Goal: Find specific page/section: Find specific page/section

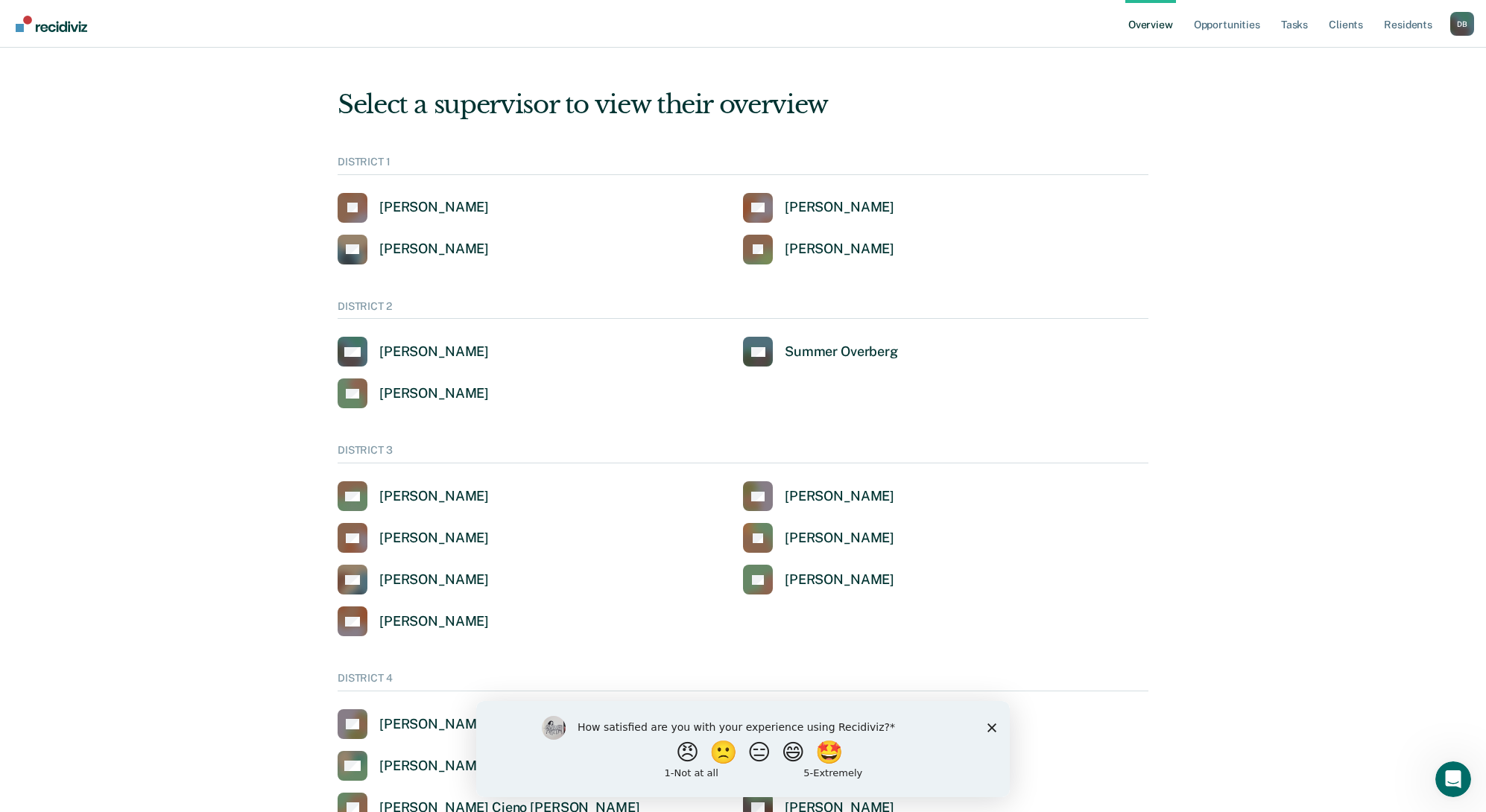
click at [1467, 28] on div "D B" at bounding box center [1462, 24] width 24 height 24
click at [1377, 116] on link "Go to System-Level Trends" at bounding box center [1387, 116] width 127 height 13
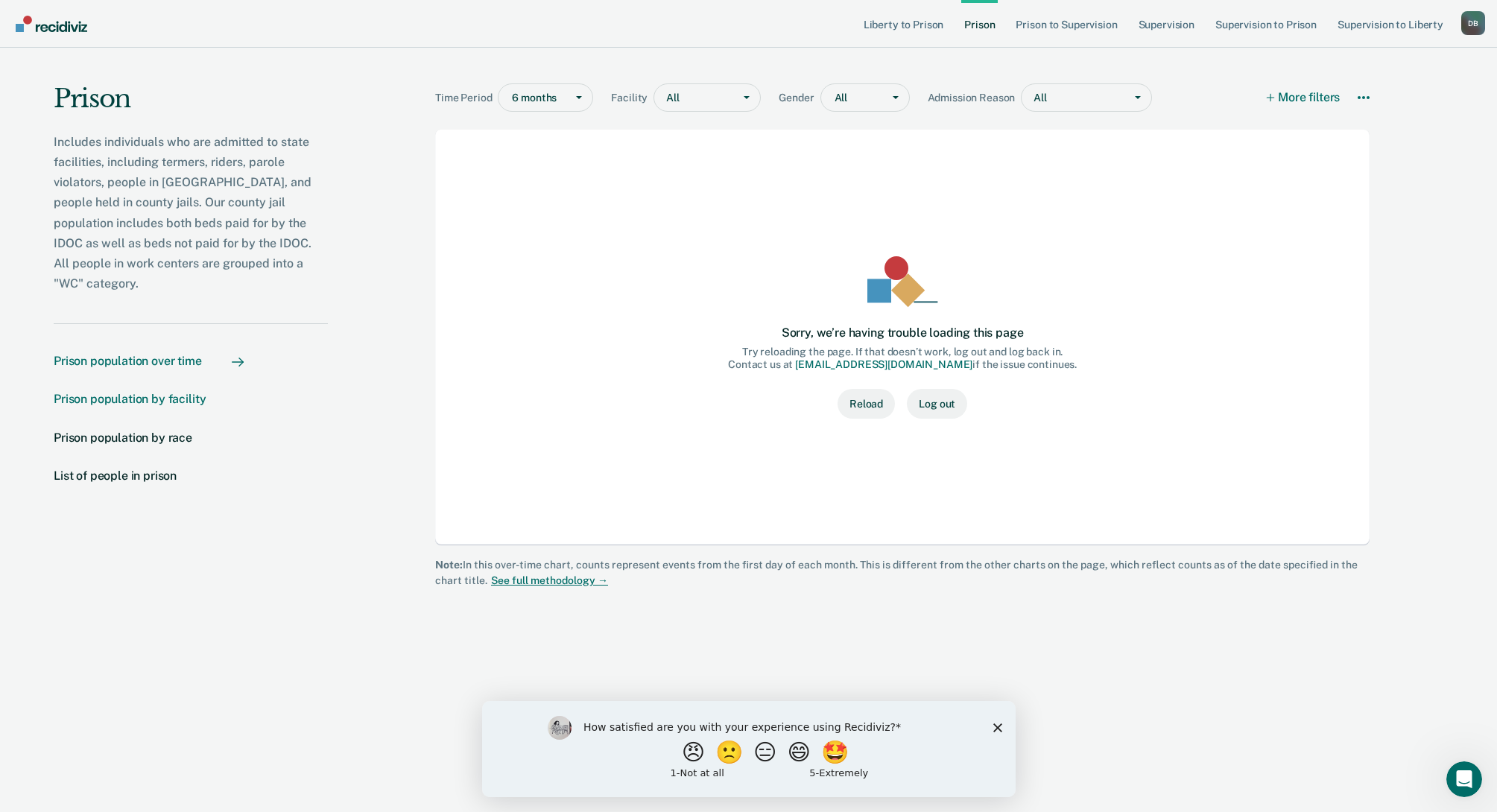
click at [145, 392] on div "Prison population by facility" at bounding box center [130, 399] width 152 height 14
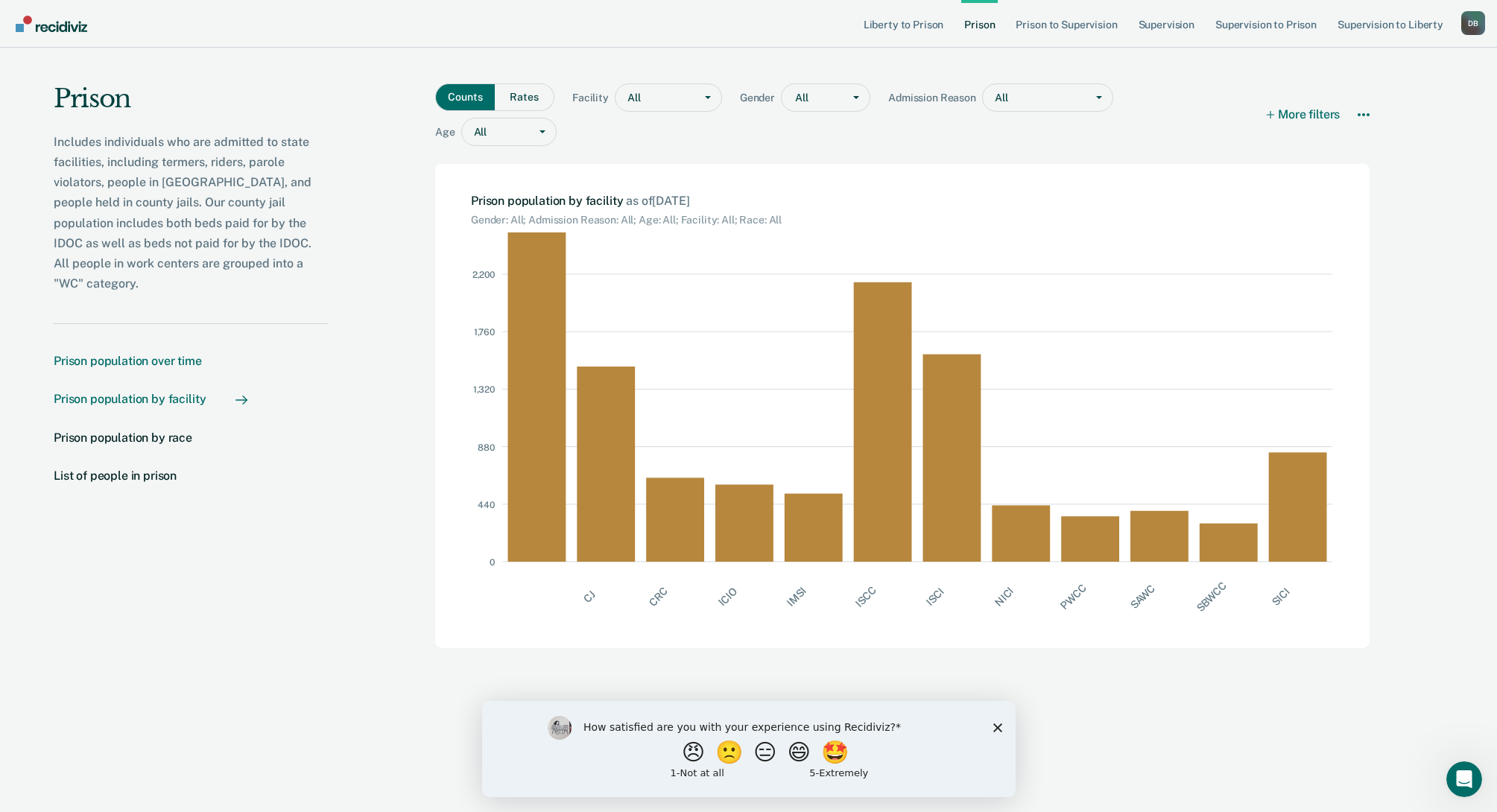
click at [144, 354] on div "Prison population over time" at bounding box center [128, 361] width 148 height 14
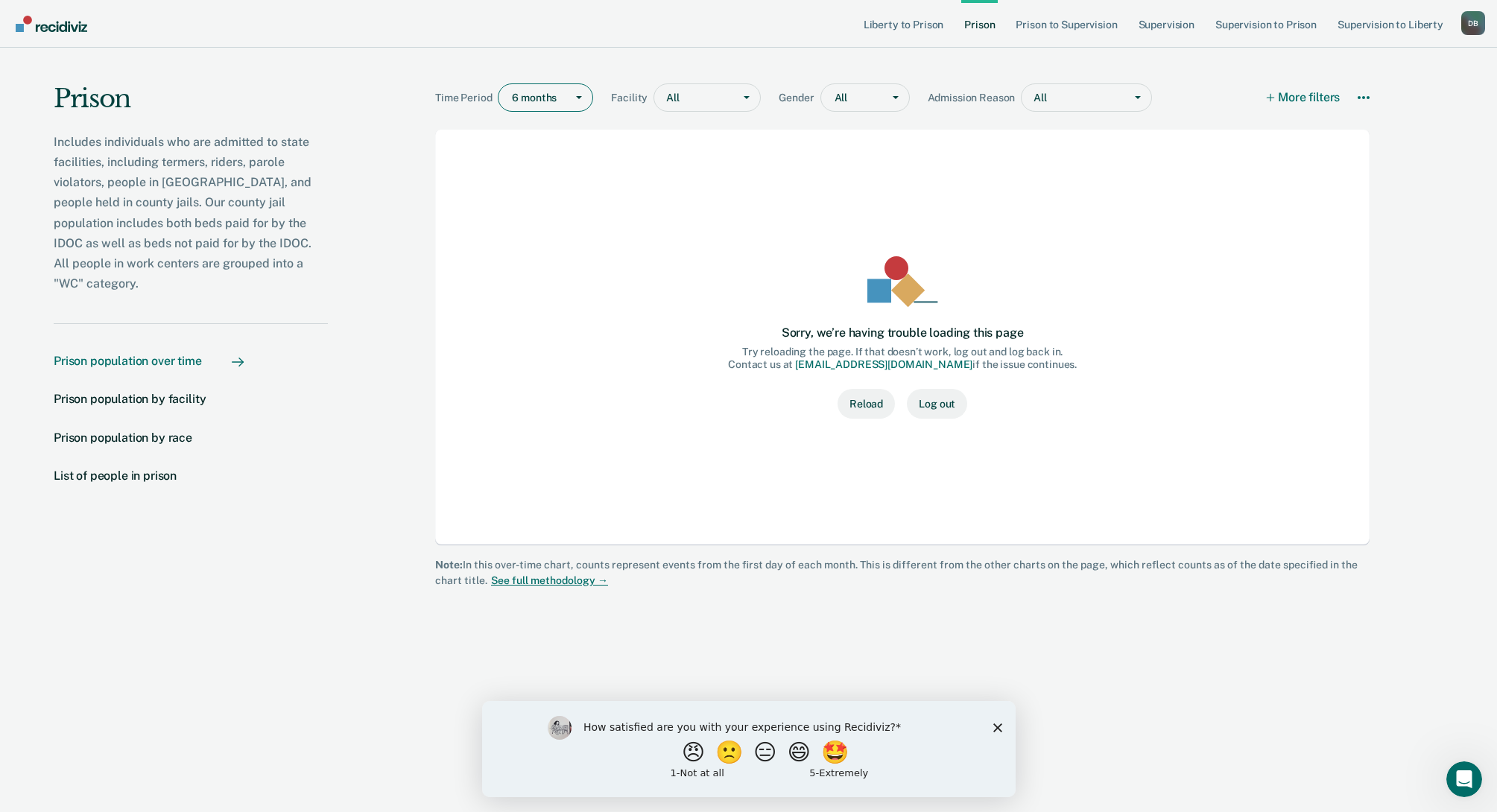
click at [557, 98] on div "Main chart and filter content" at bounding box center [535, 98] width 46 height 16
click at [529, 206] on div "5 years" at bounding box center [545, 203] width 94 height 25
click at [135, 354] on div "Prison population over time" at bounding box center [128, 361] width 148 height 14
click at [1479, 31] on div "D B" at bounding box center [1473, 23] width 24 height 24
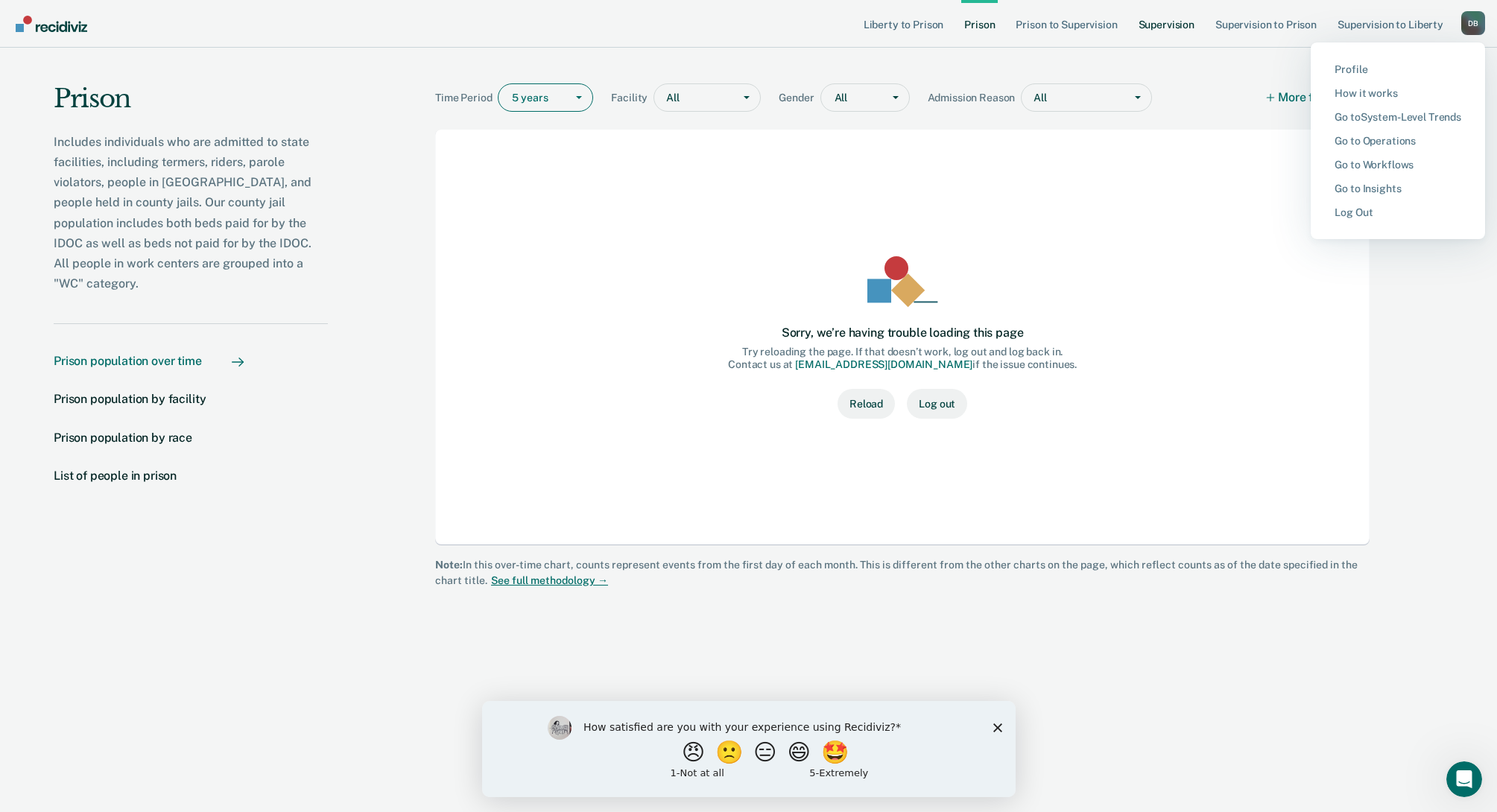
click at [1163, 26] on link "Supervision" at bounding box center [1167, 24] width 62 height 48
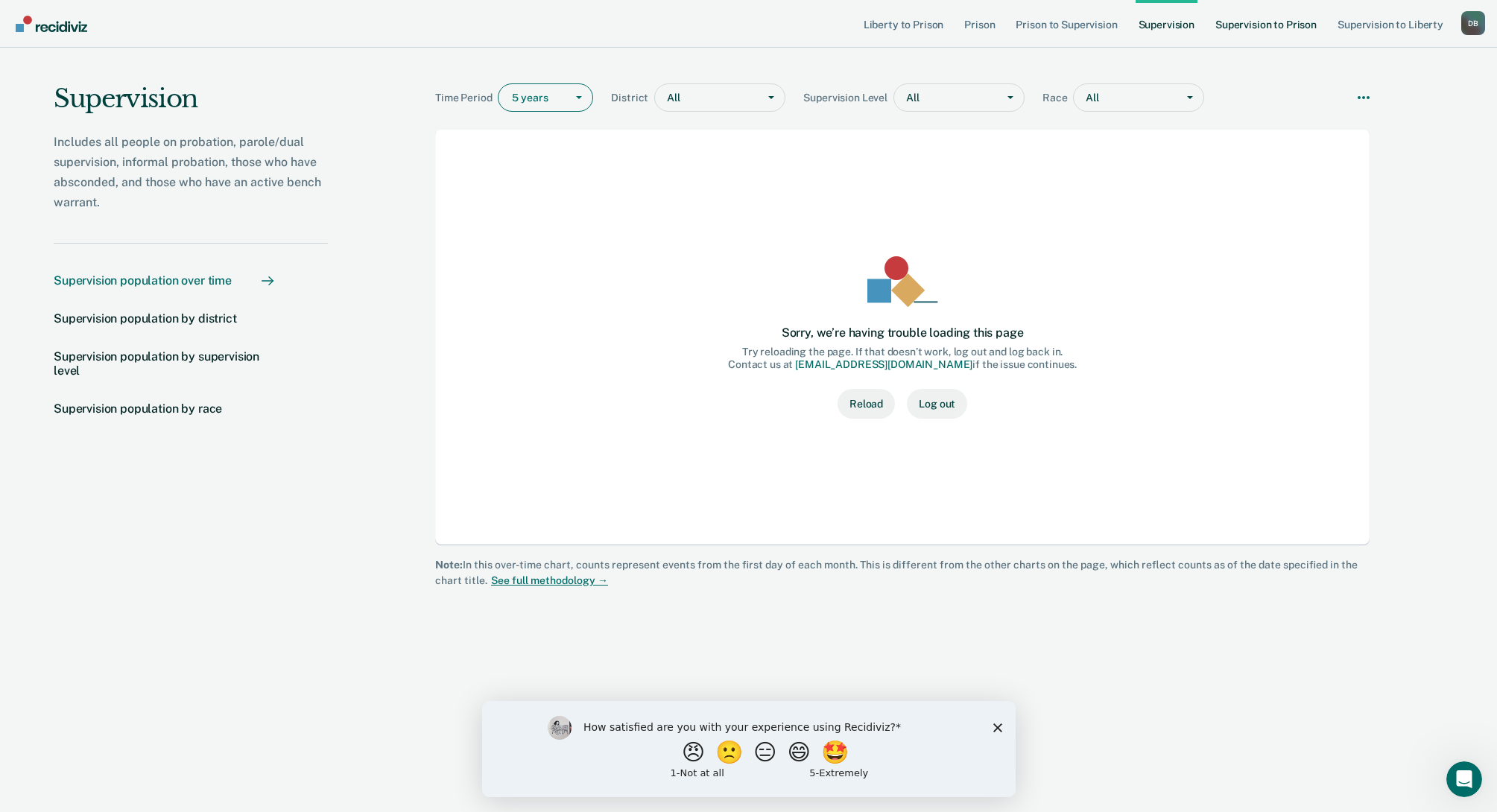
click at [1252, 26] on link "Supervision to Prison" at bounding box center [1266, 24] width 107 height 48
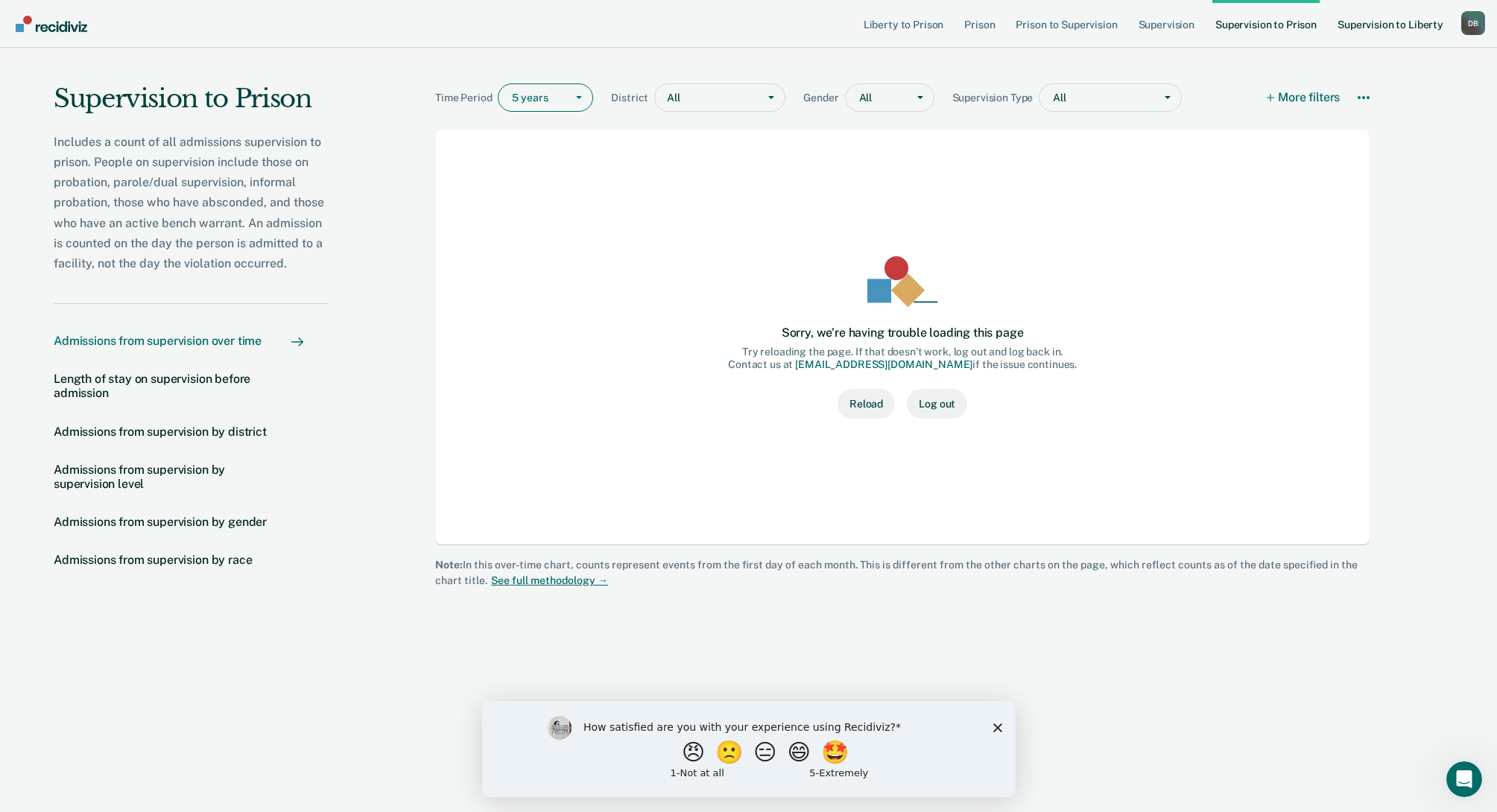
click at [1375, 29] on link "Supervision to Liberty" at bounding box center [1390, 24] width 112 height 48
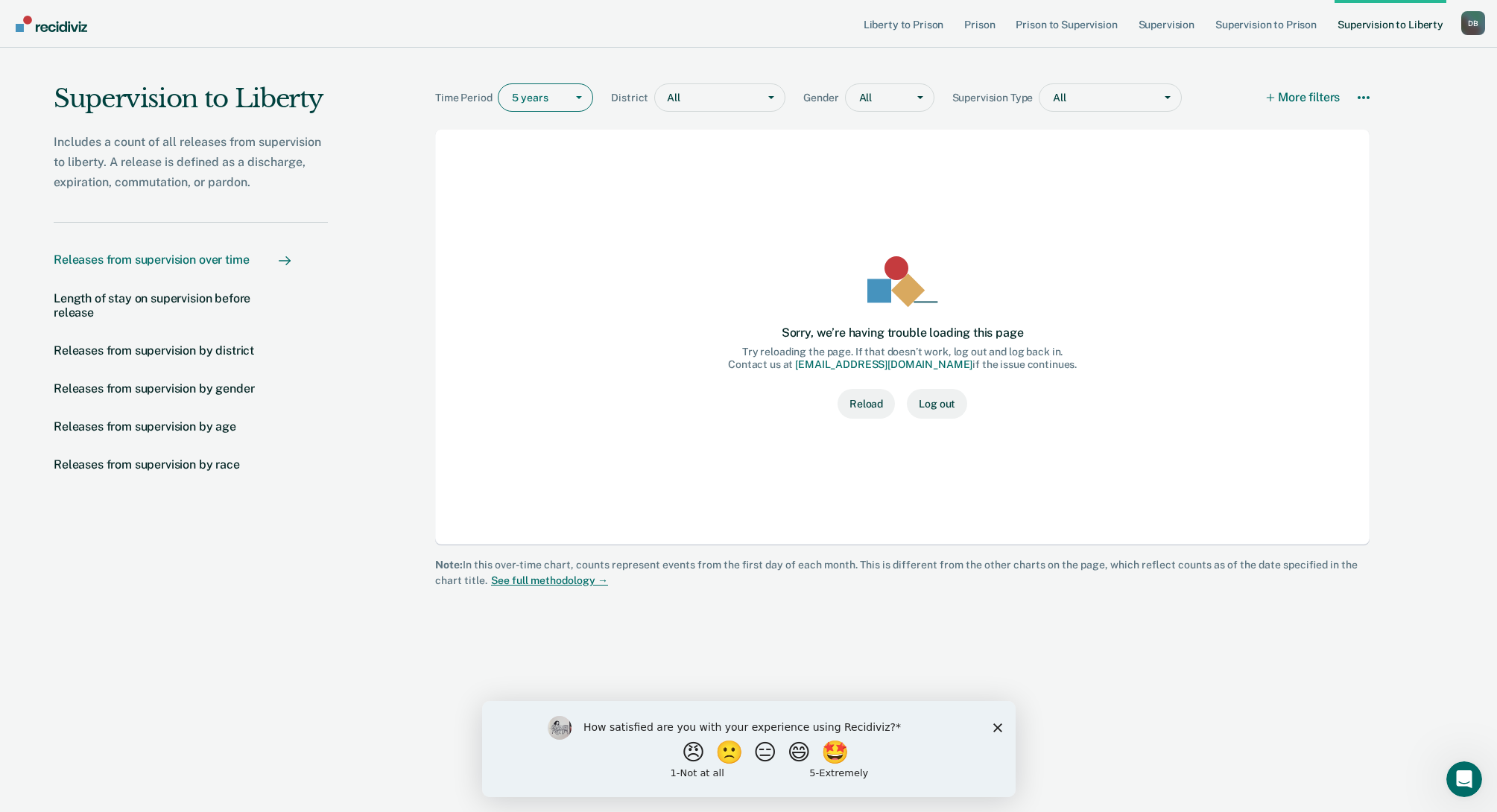
click at [1472, 24] on div "D B" at bounding box center [1473, 23] width 24 height 24
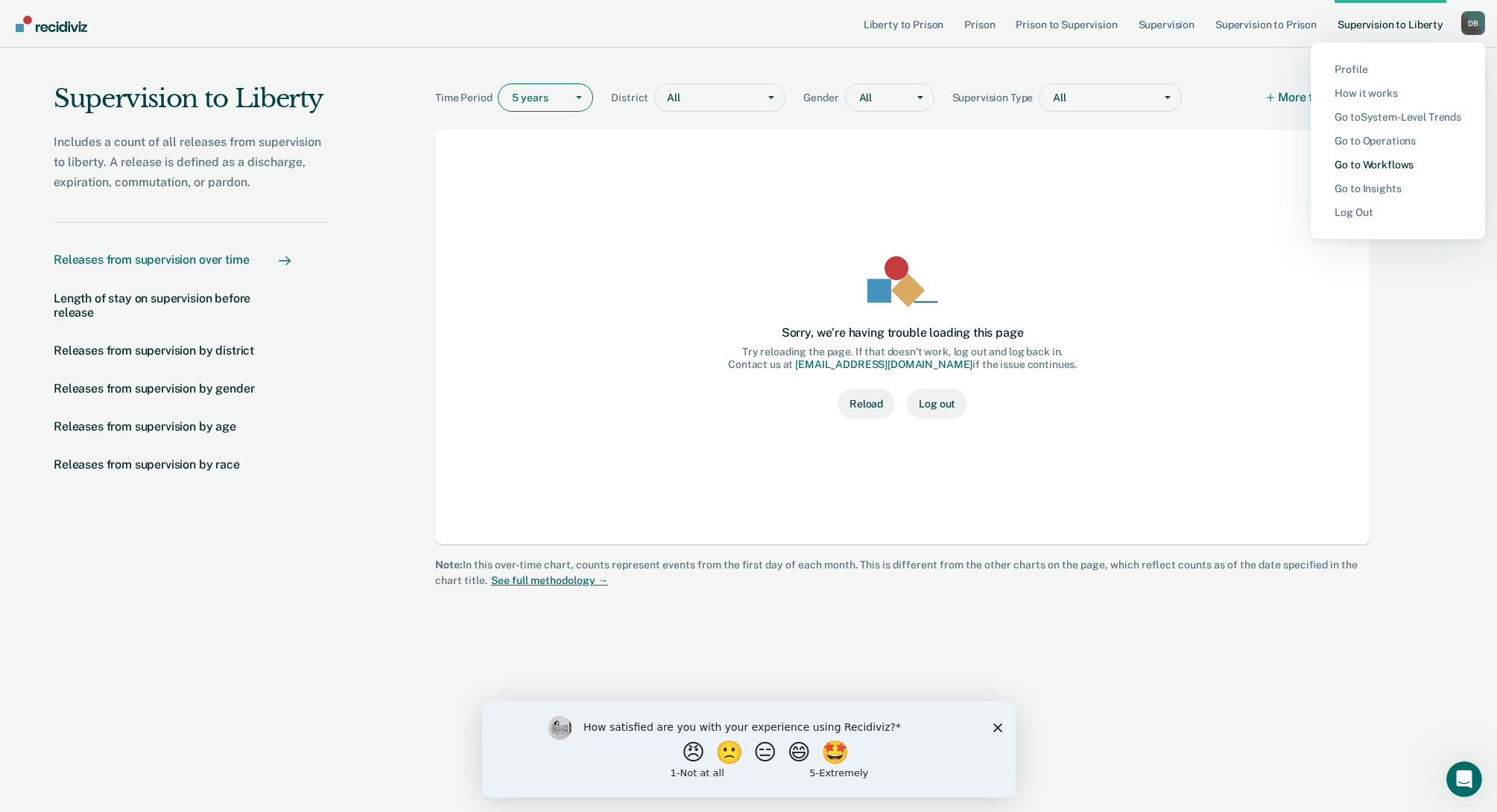
click at [1381, 162] on link "Go to Workflows" at bounding box center [1398, 165] width 127 height 13
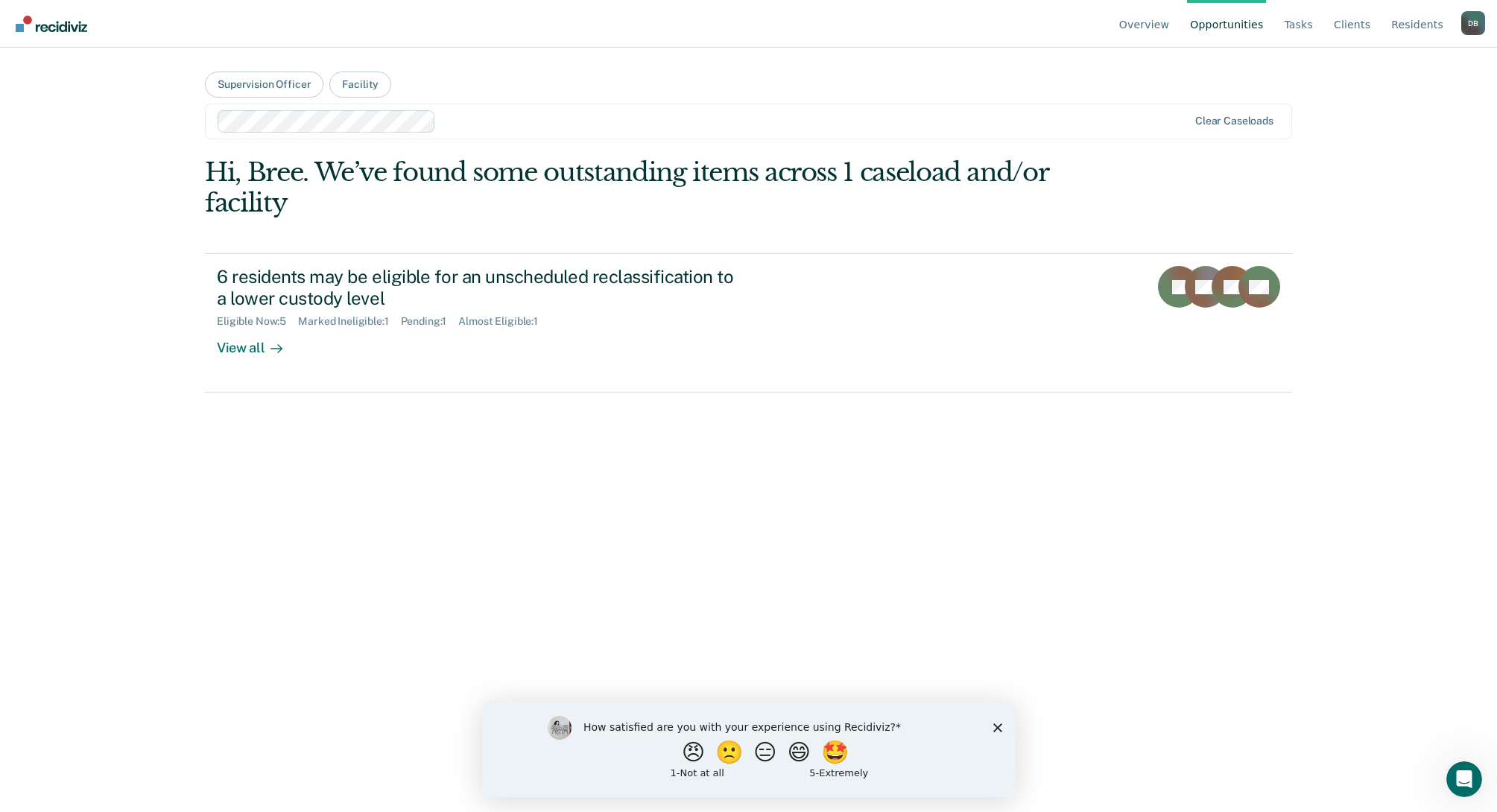
click at [996, 725] on icon "Close survey" at bounding box center [996, 726] width 9 height 9
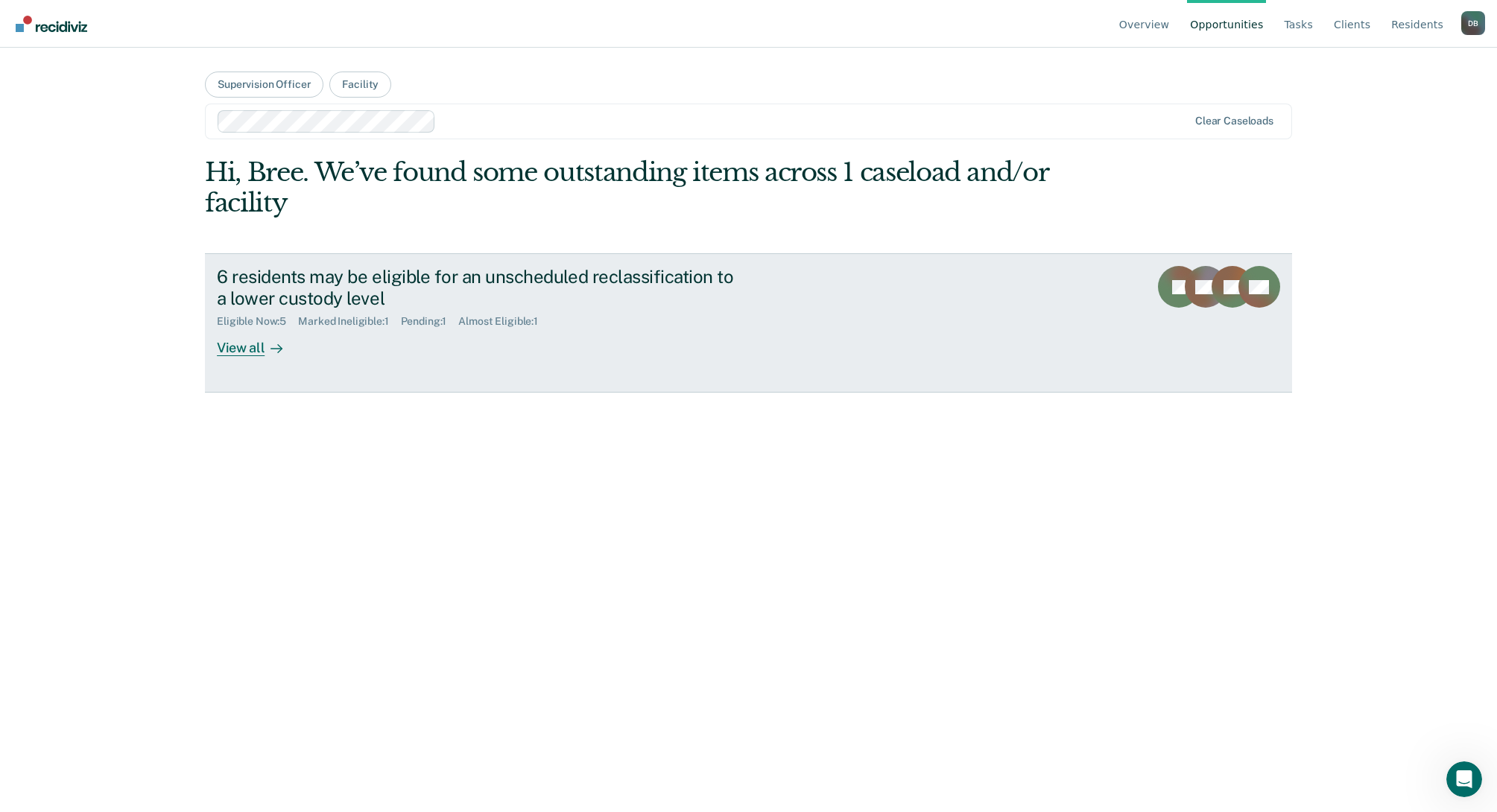
click at [235, 349] on div "View all" at bounding box center [258, 342] width 83 height 29
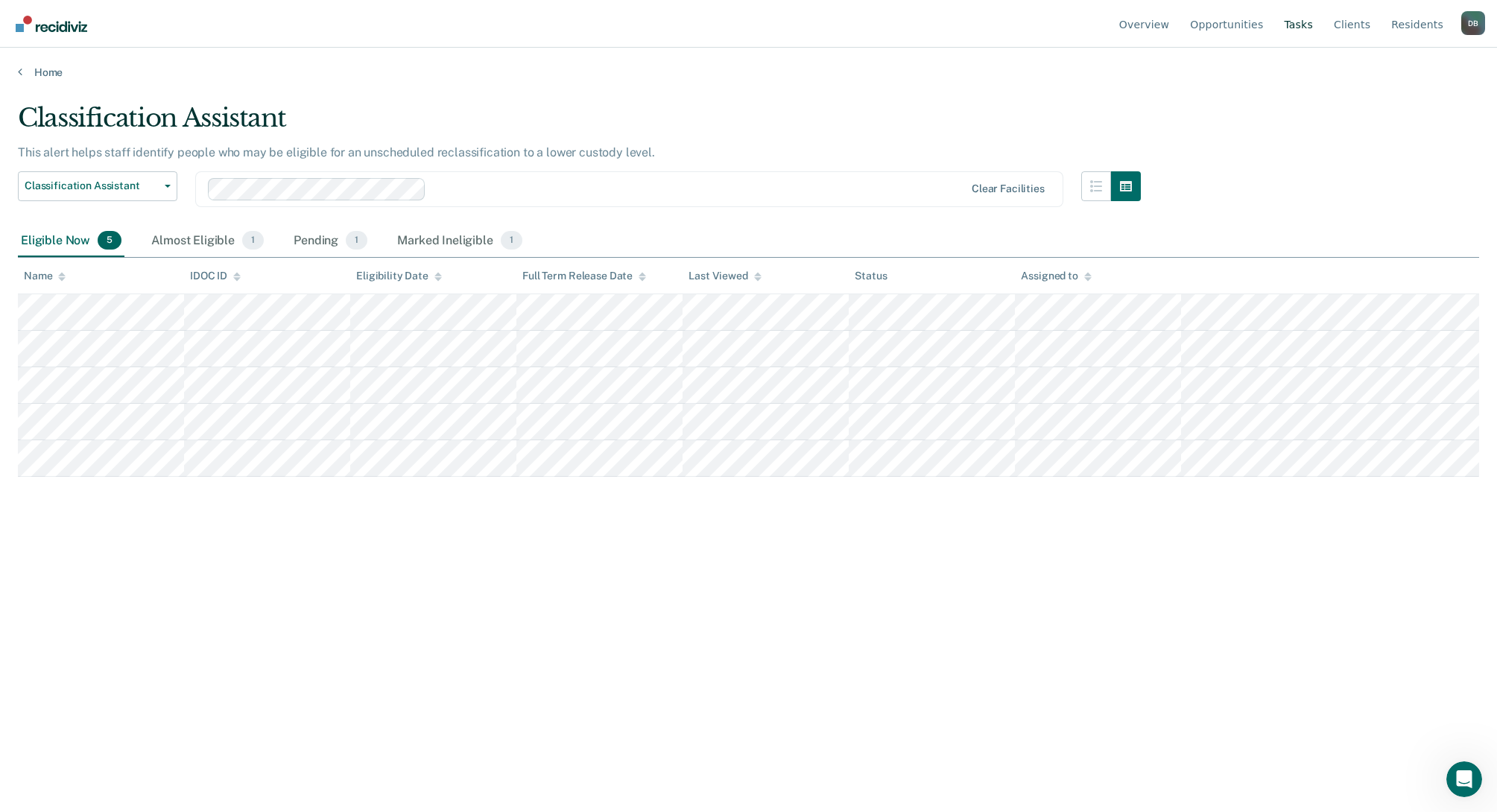
click at [1304, 22] on link "Tasks" at bounding box center [1298, 24] width 35 height 48
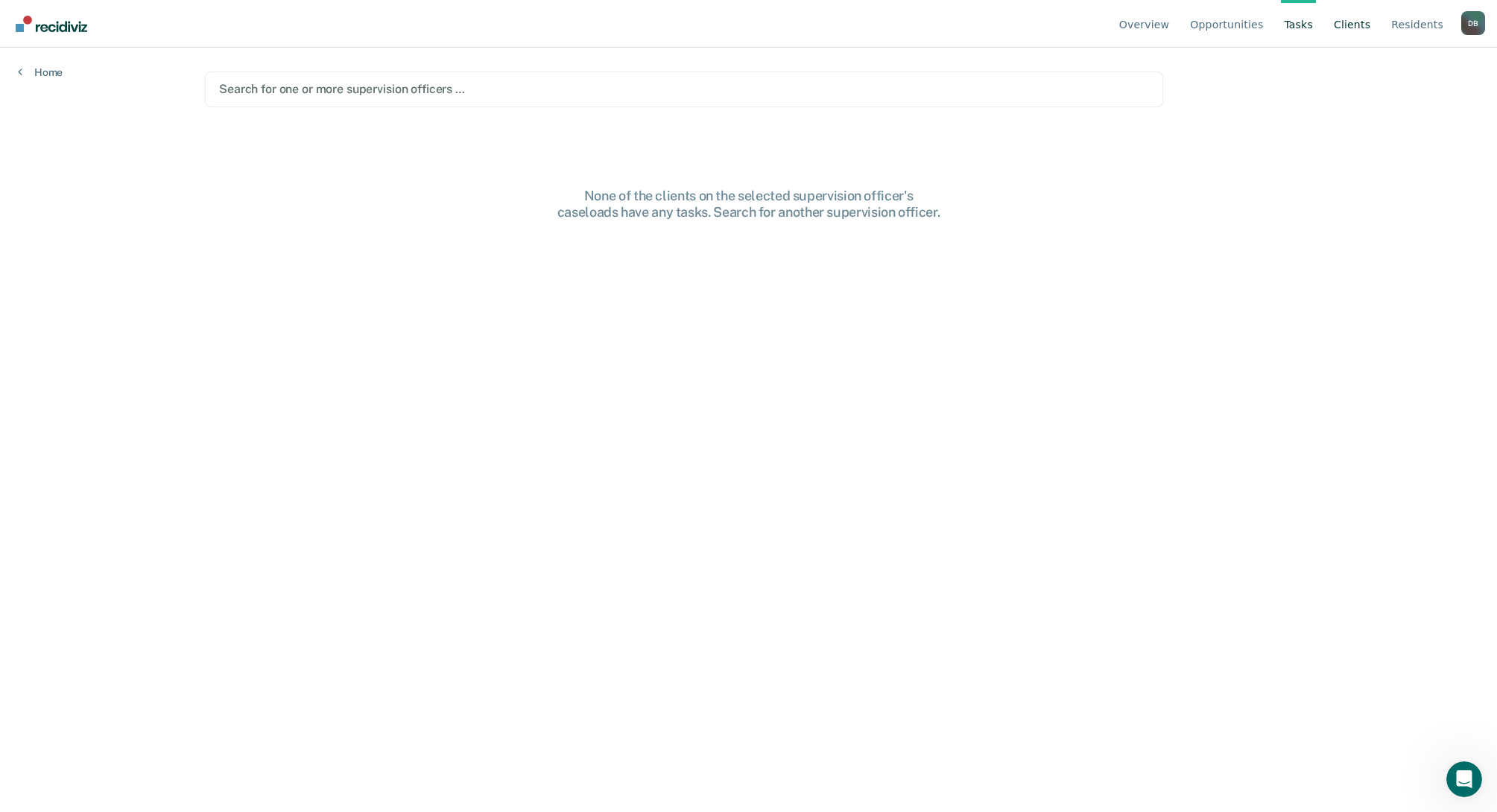
click at [1356, 26] on link "Client s" at bounding box center [1352, 24] width 43 height 48
click at [1414, 30] on link "Resident s" at bounding box center [1417, 24] width 58 height 48
